Goal: Task Accomplishment & Management: Complete application form

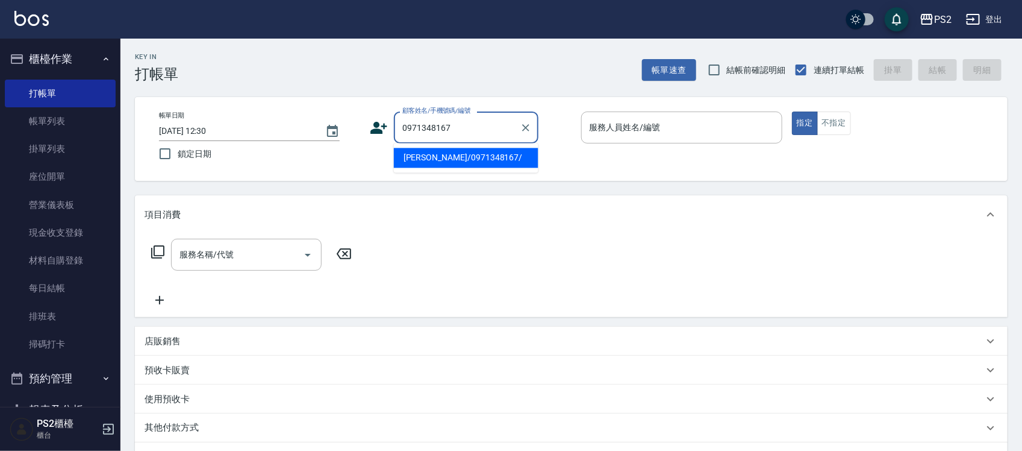
type input "[PERSON_NAME]/0971348167/"
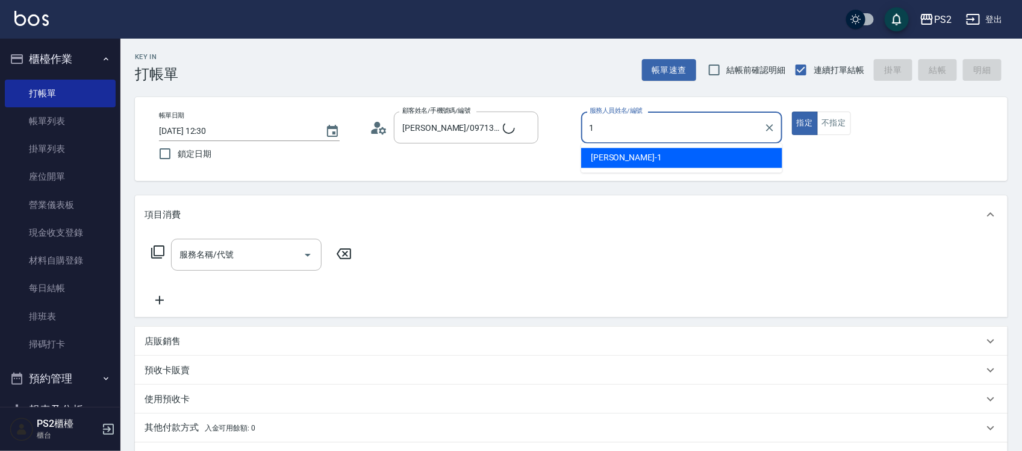
type input "Polly-1"
type button "true"
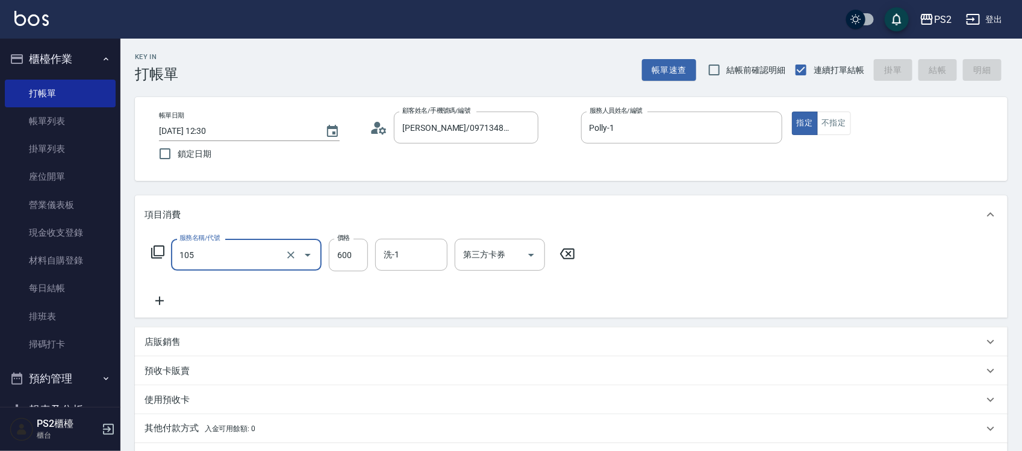
type input "105"
type input "[DATE] 15:04"
